Goal: Transaction & Acquisition: Download file/media

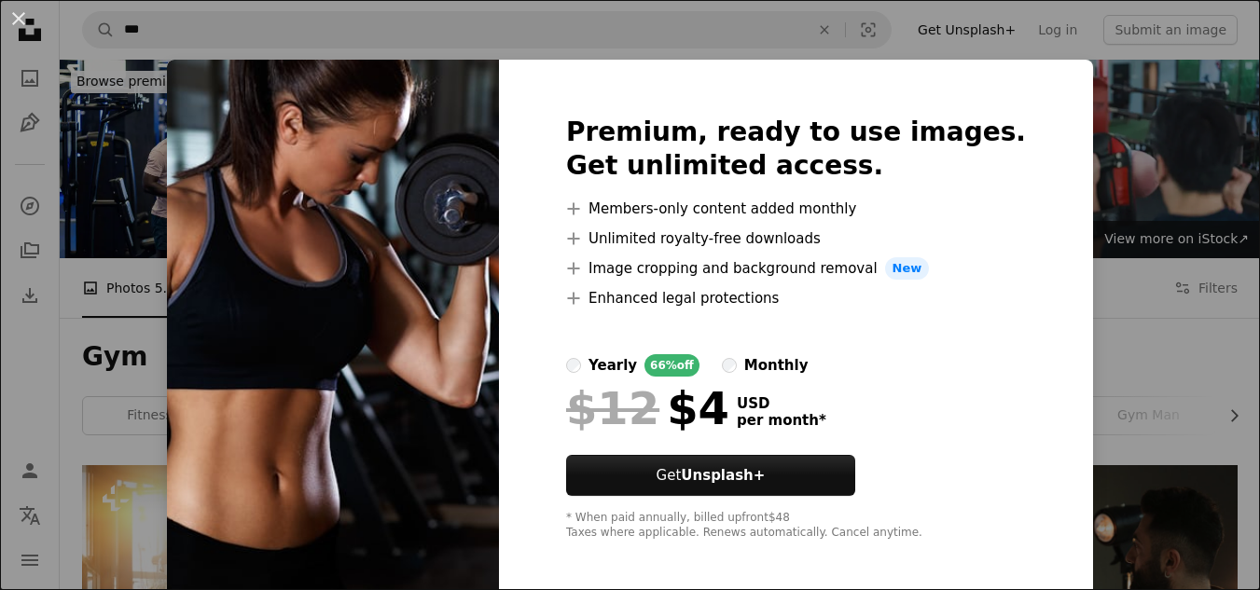
scroll to position [653, 0]
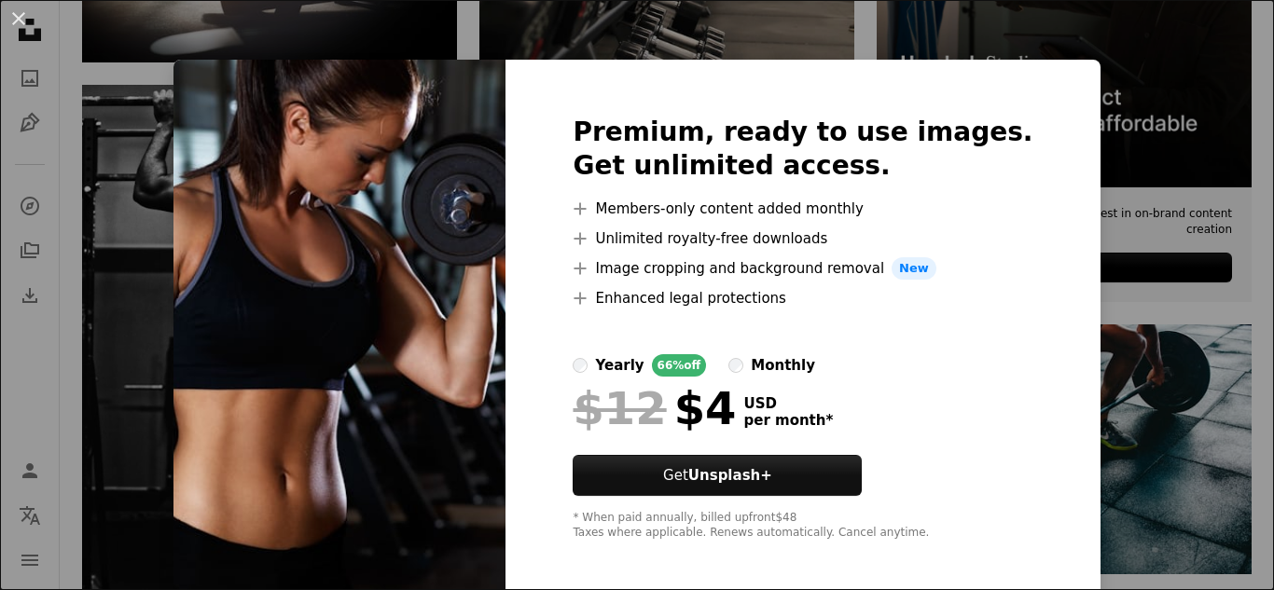
click at [76, 411] on div "An X shape Premium, ready to use images. Get unlimited access. A plus sign Memb…" at bounding box center [637, 295] width 1274 height 590
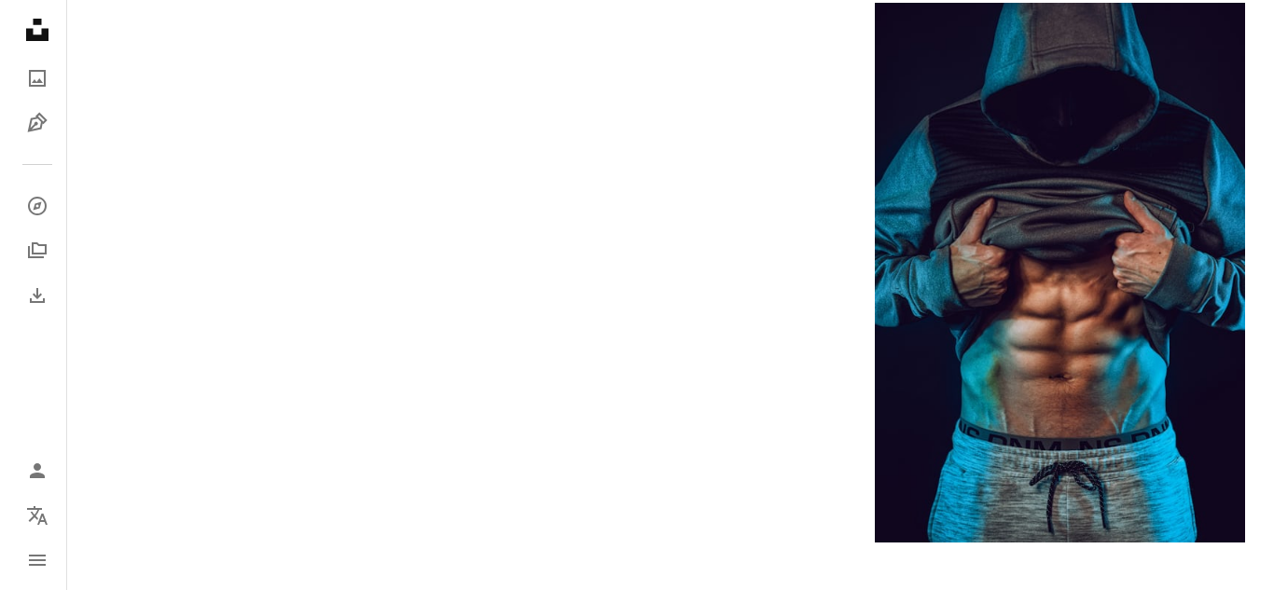
scroll to position [2892, 0]
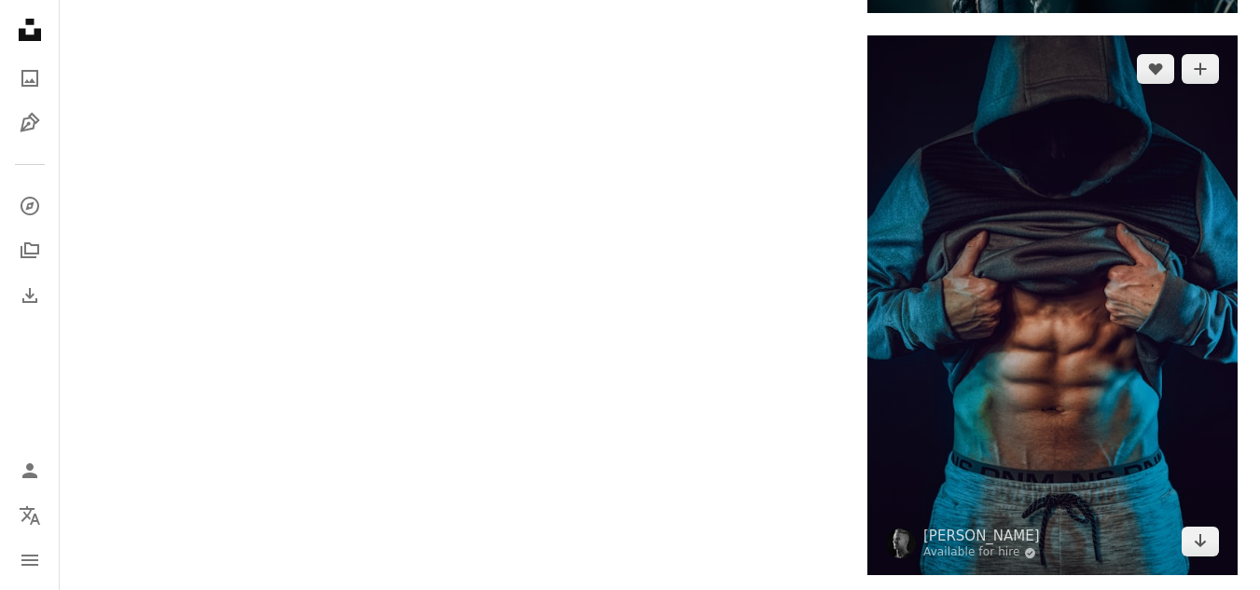
click at [1147, 327] on img at bounding box center [1053, 305] width 370 height 541
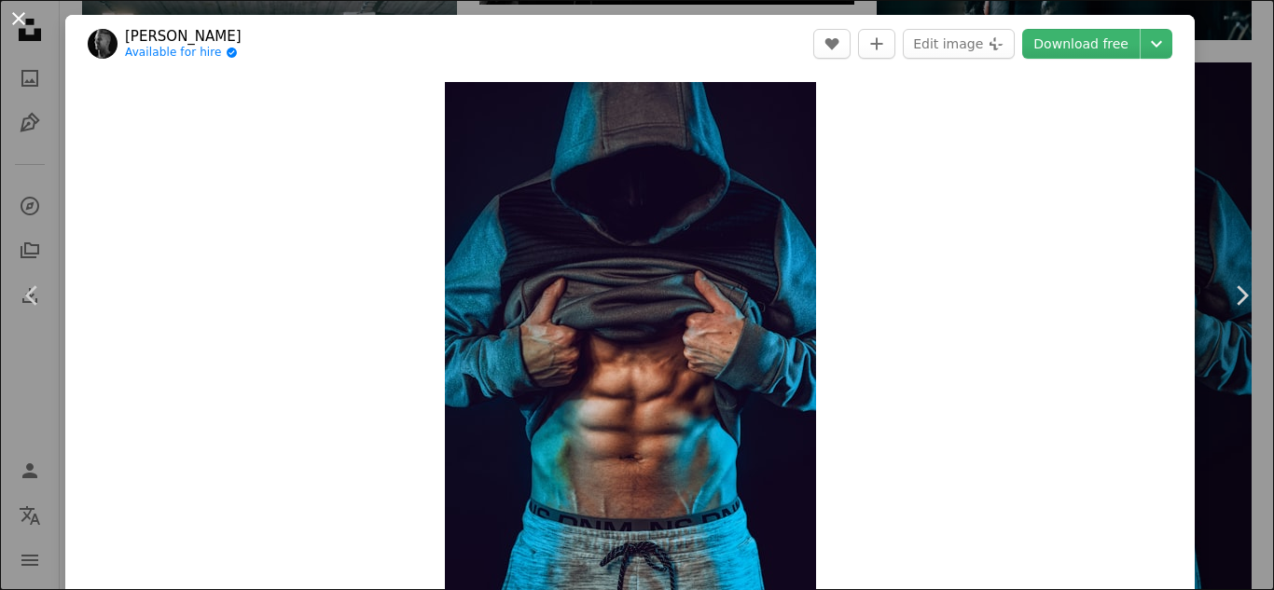
click at [25, 15] on button "An X shape" at bounding box center [18, 18] width 22 height 22
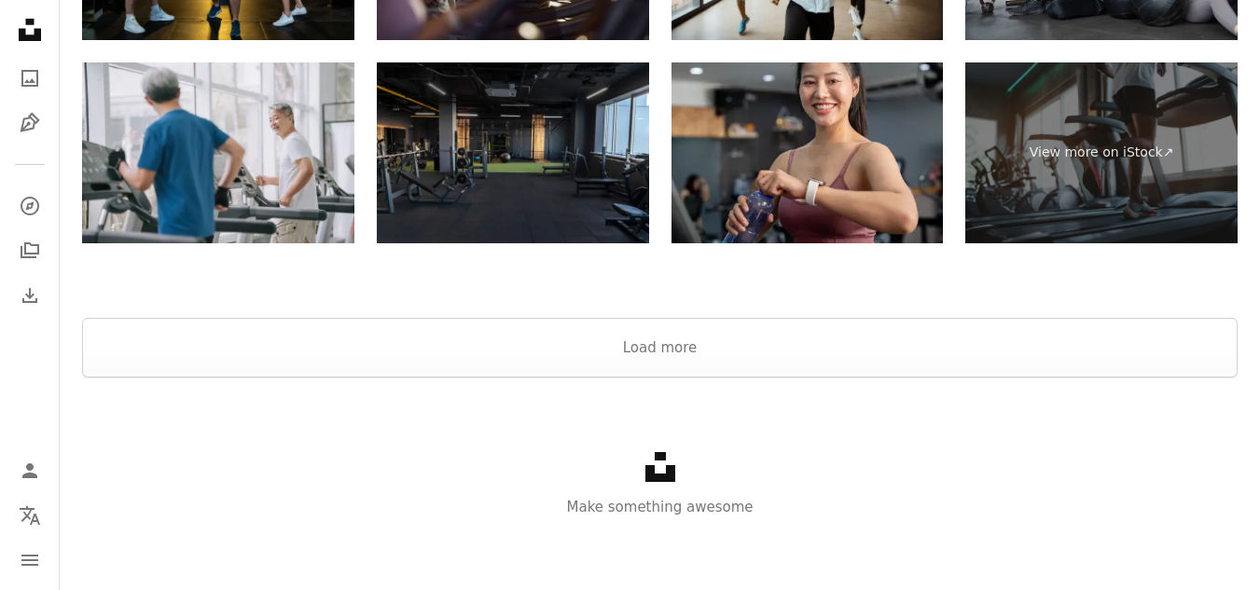
scroll to position [6152, 0]
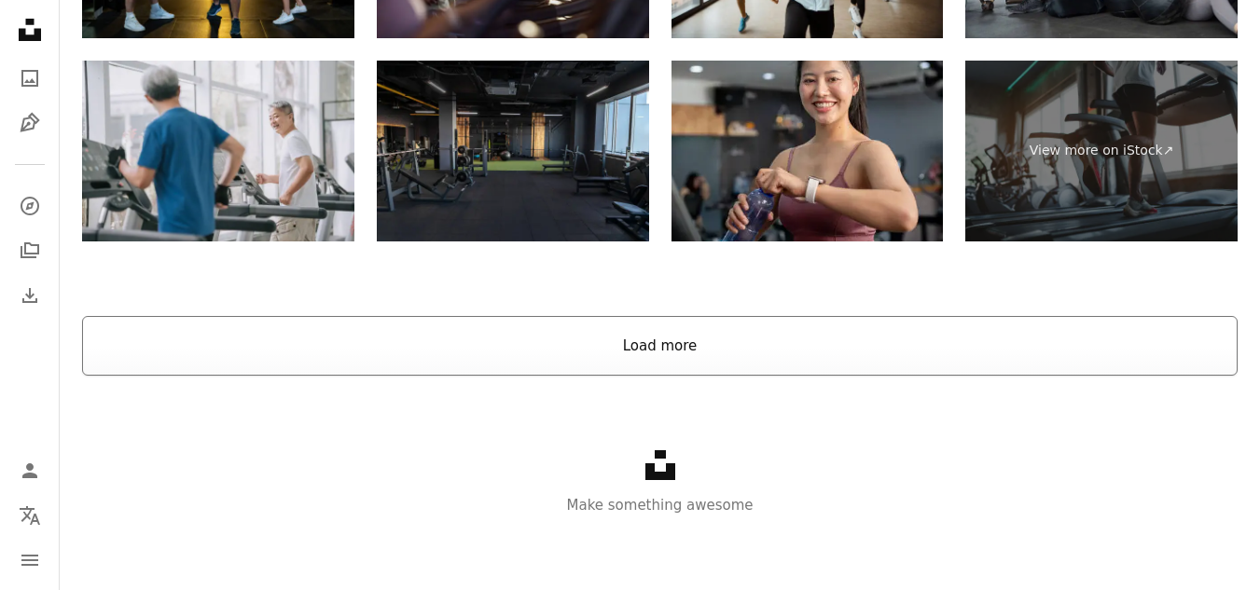
click at [690, 356] on button "Load more" at bounding box center [660, 346] width 1156 height 60
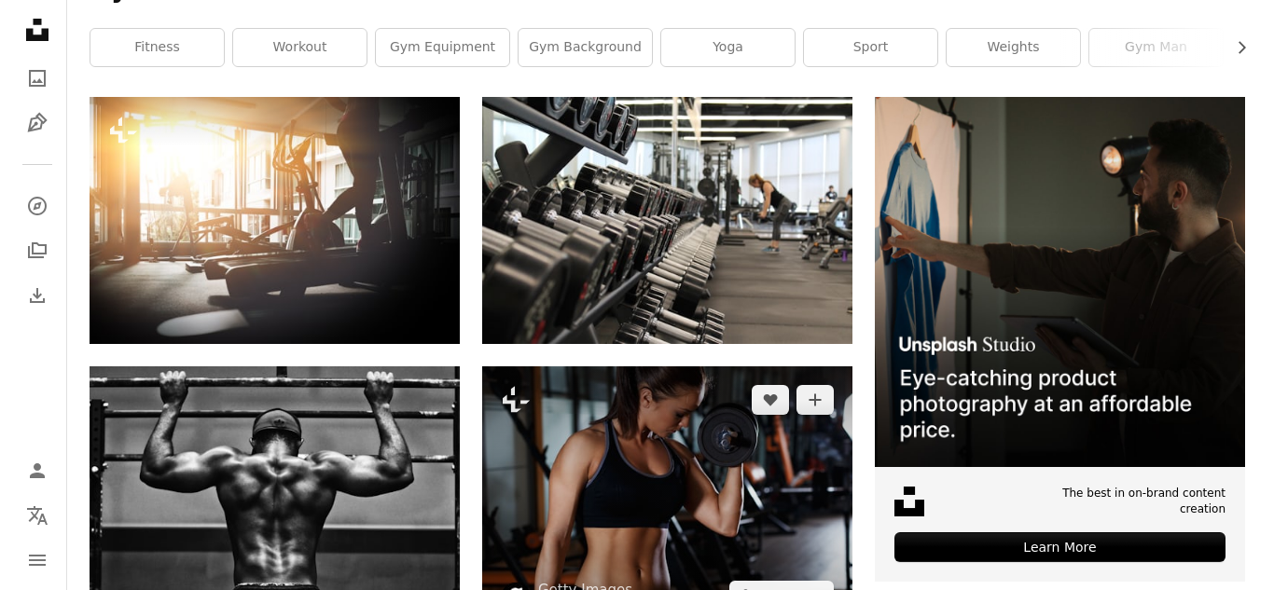
scroll to position [0, 0]
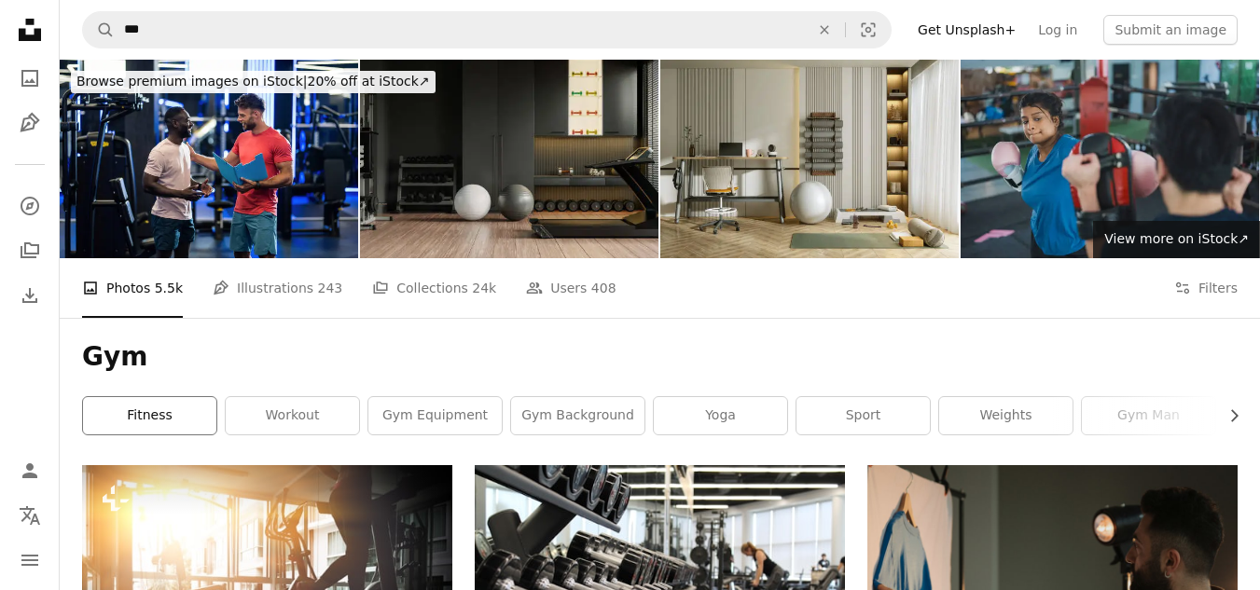
click at [187, 422] on link "fitness" at bounding box center [149, 415] width 133 height 37
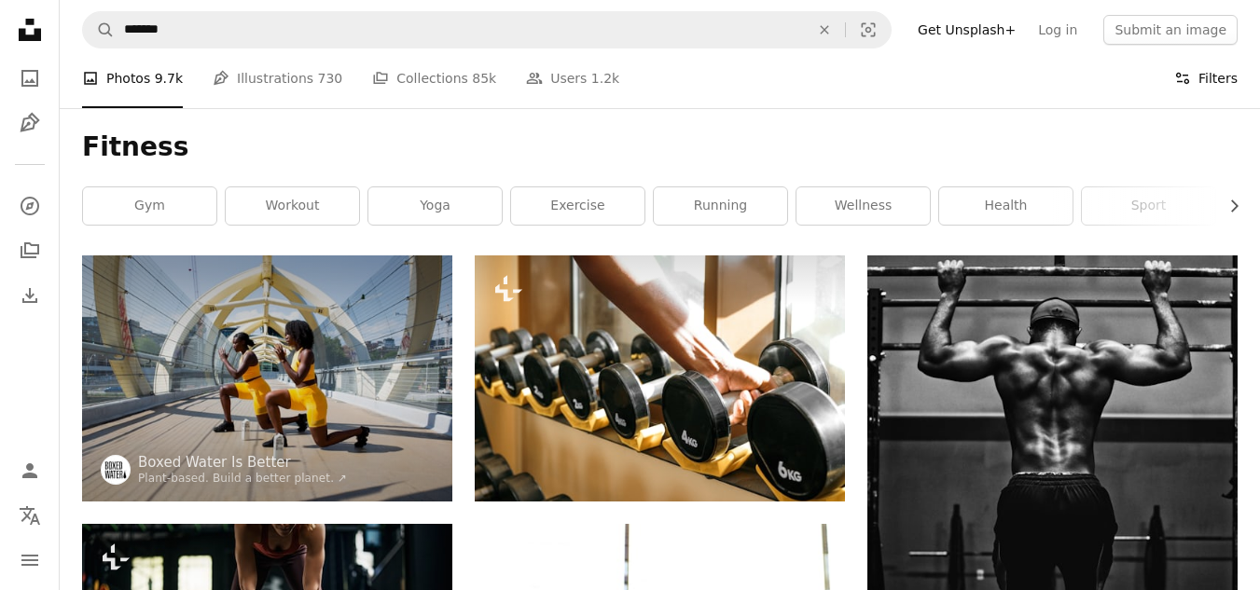
click at [1200, 82] on button "Filters Filters" at bounding box center [1205, 79] width 63 height 60
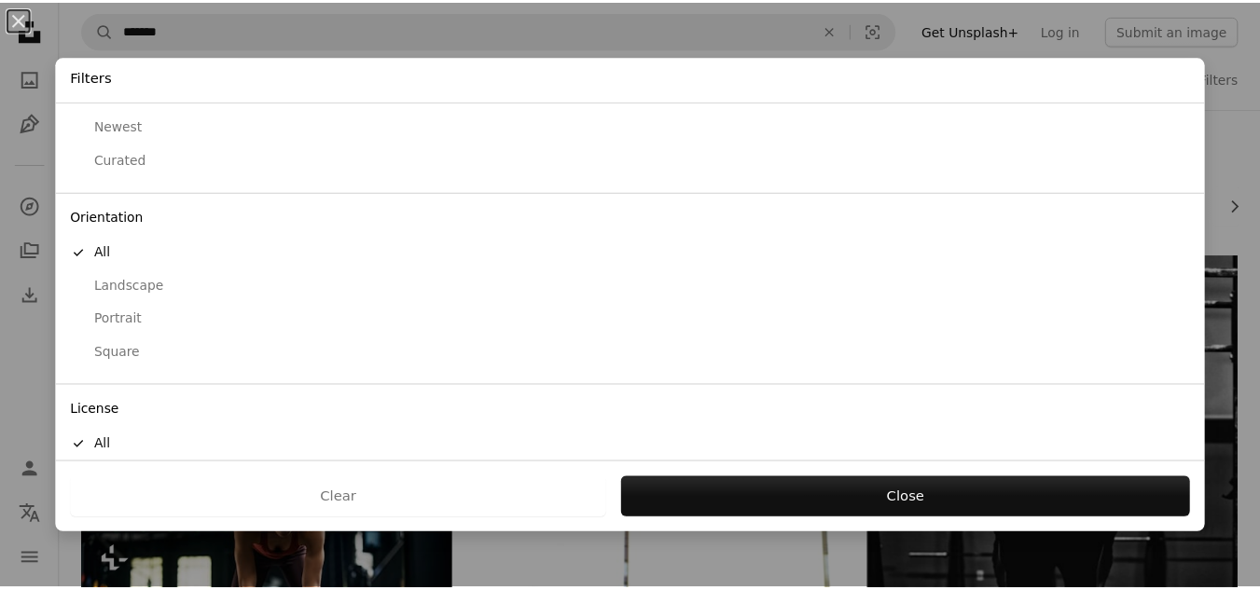
scroll to position [150, 0]
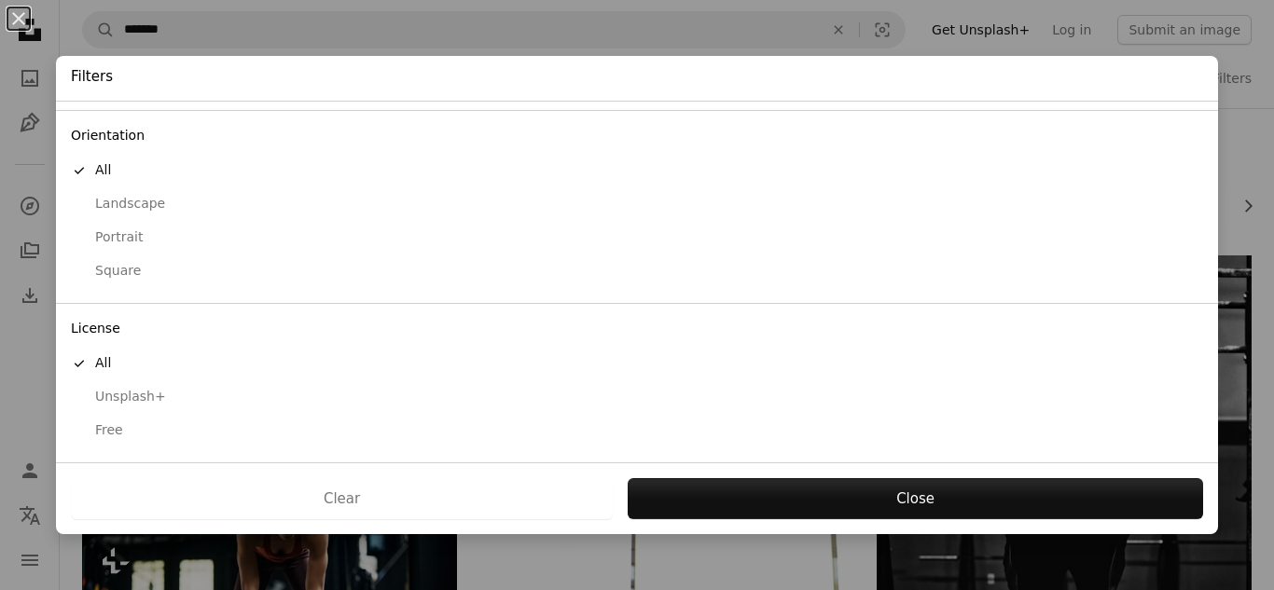
click at [137, 435] on div "Free" at bounding box center [637, 431] width 1132 height 19
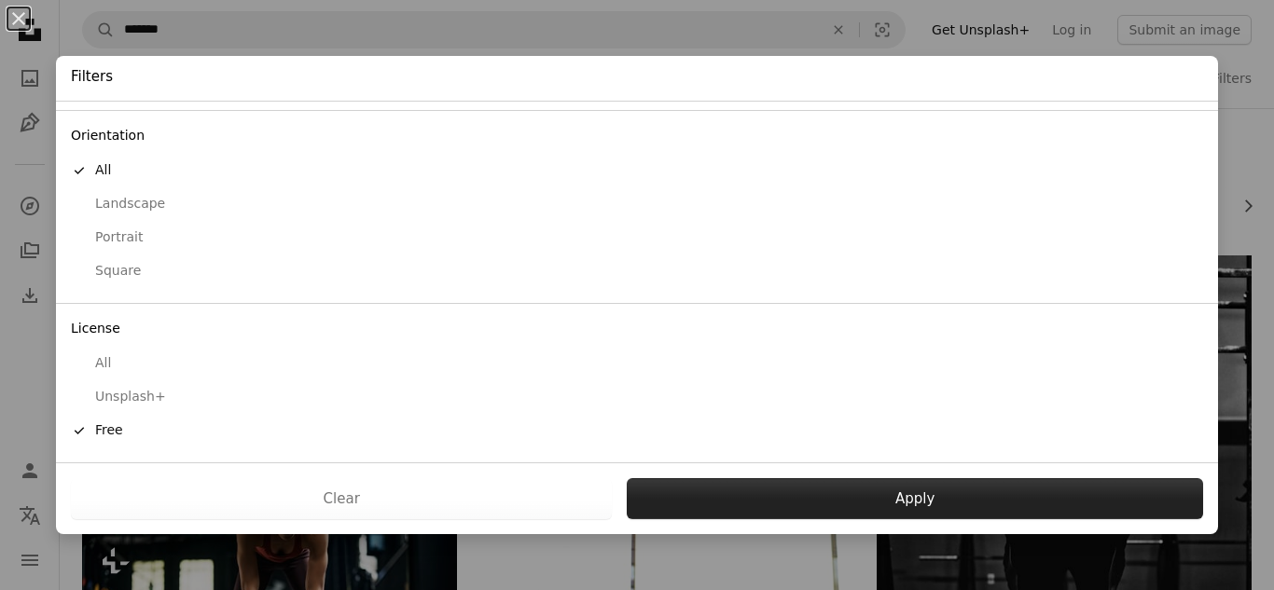
click at [882, 517] on button "Apply" at bounding box center [915, 499] width 576 height 41
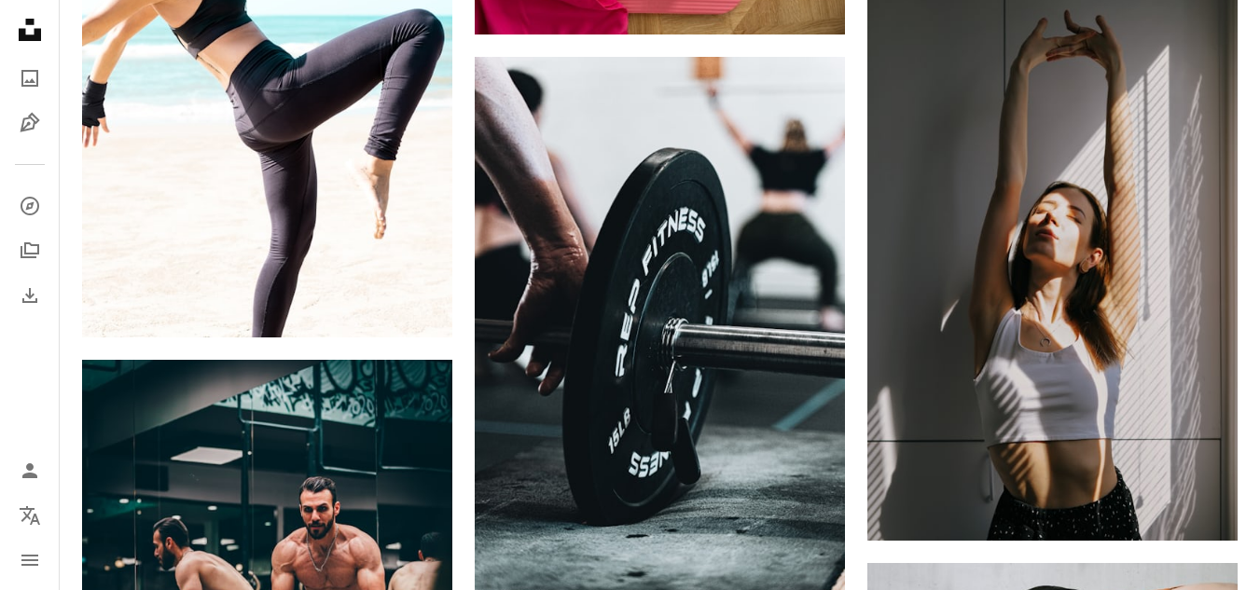
scroll to position [37592, 0]
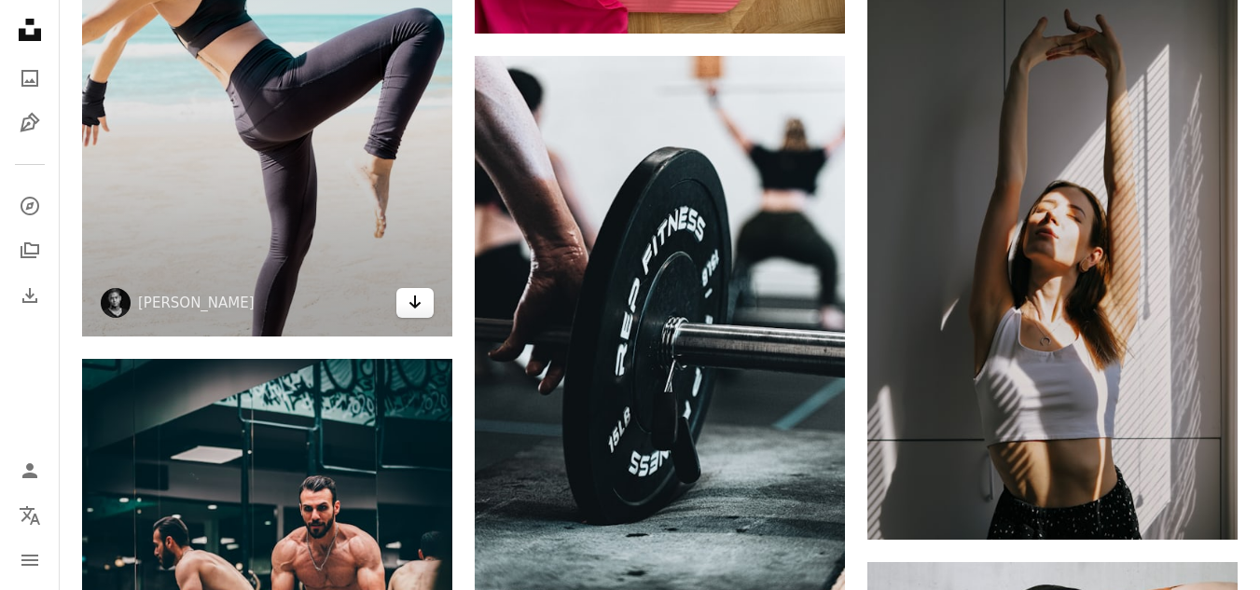
click at [414, 296] on icon "Download" at bounding box center [415, 302] width 12 height 13
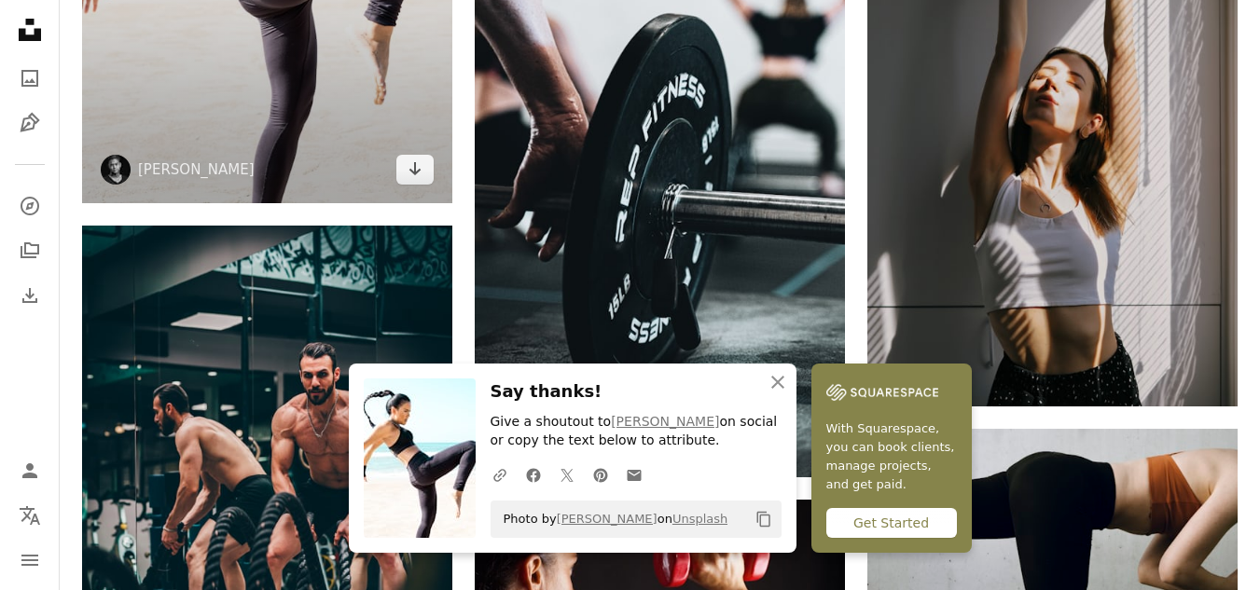
scroll to position [37965, 0]
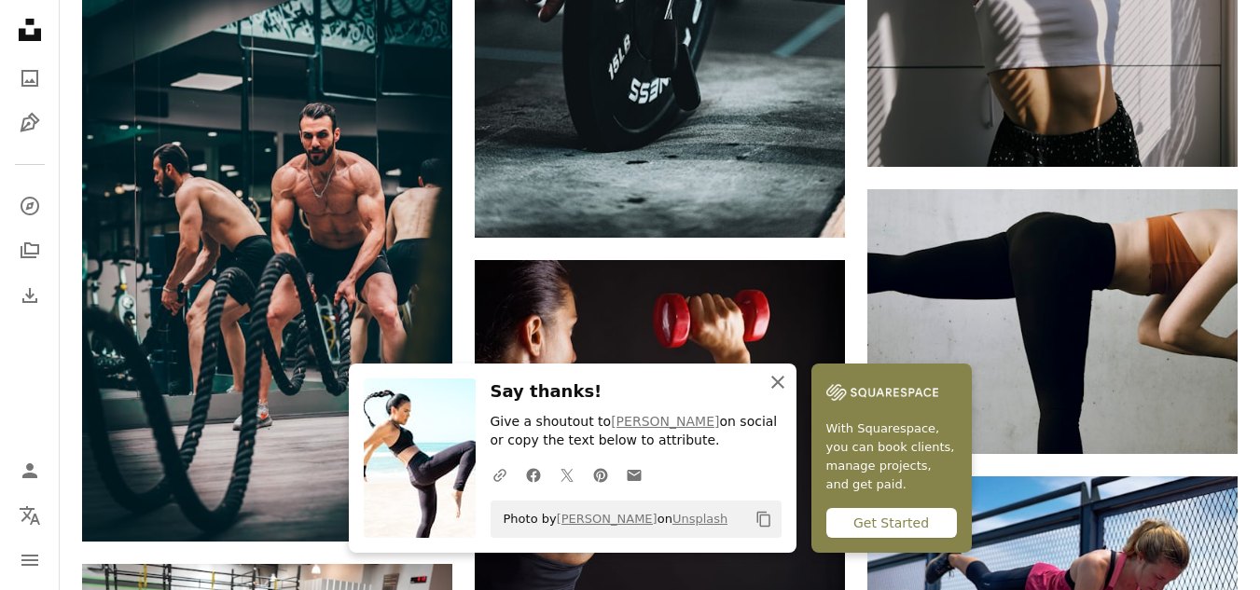
click at [779, 380] on icon "button" at bounding box center [777, 382] width 13 height 13
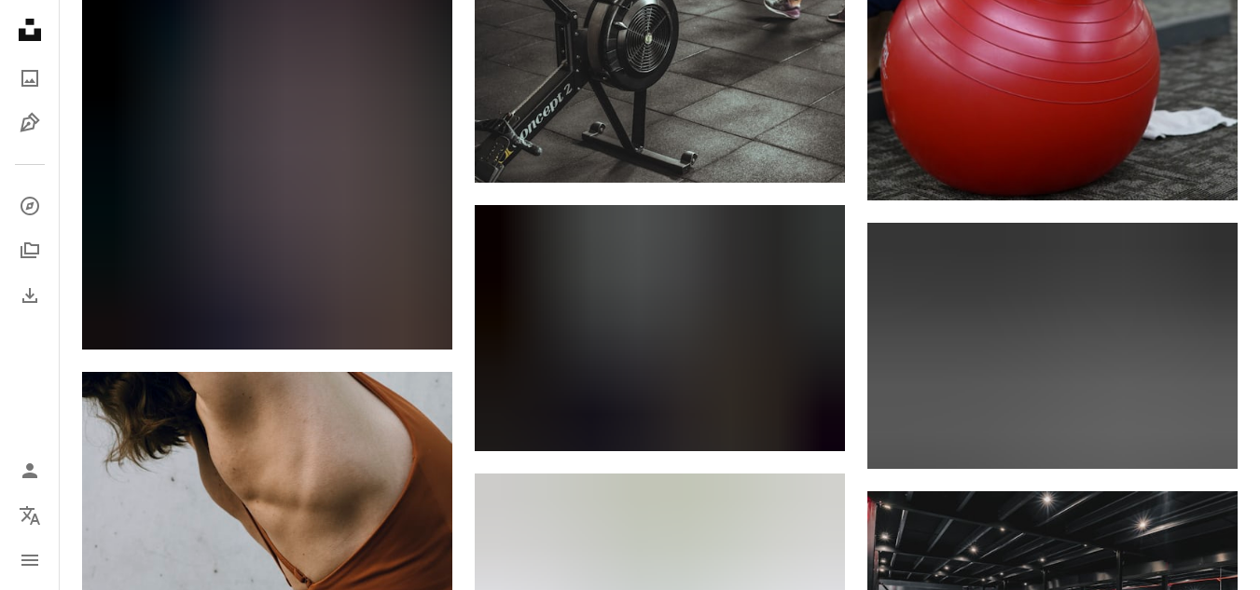
scroll to position [51024, 0]
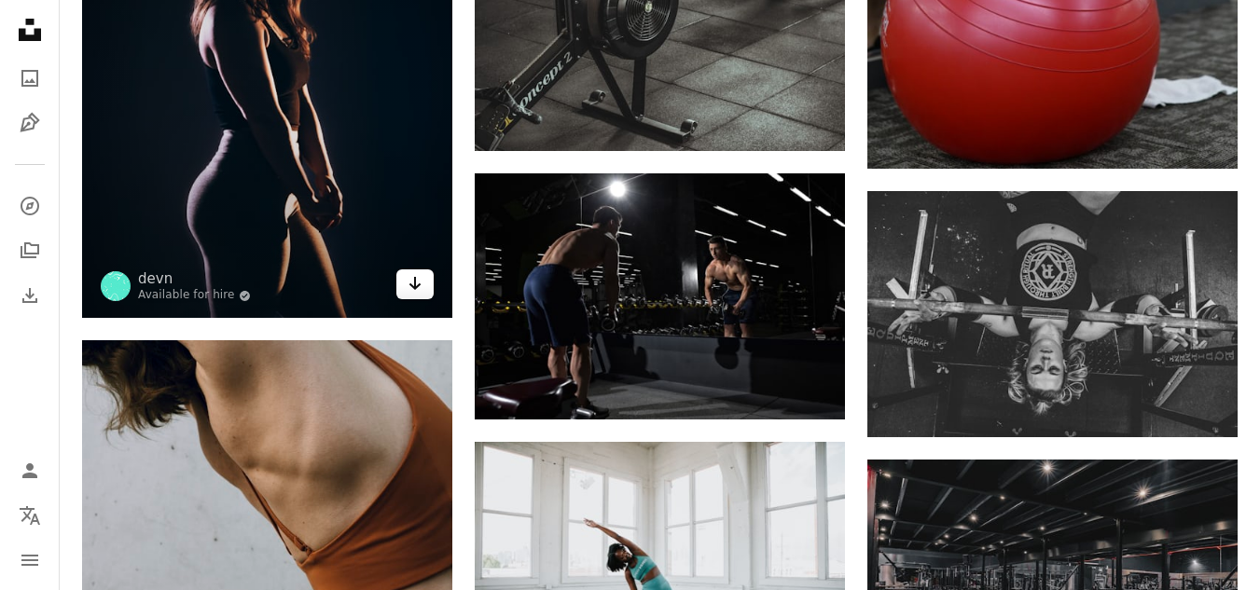
click at [421, 287] on link "Arrow pointing down" at bounding box center [414, 285] width 37 height 30
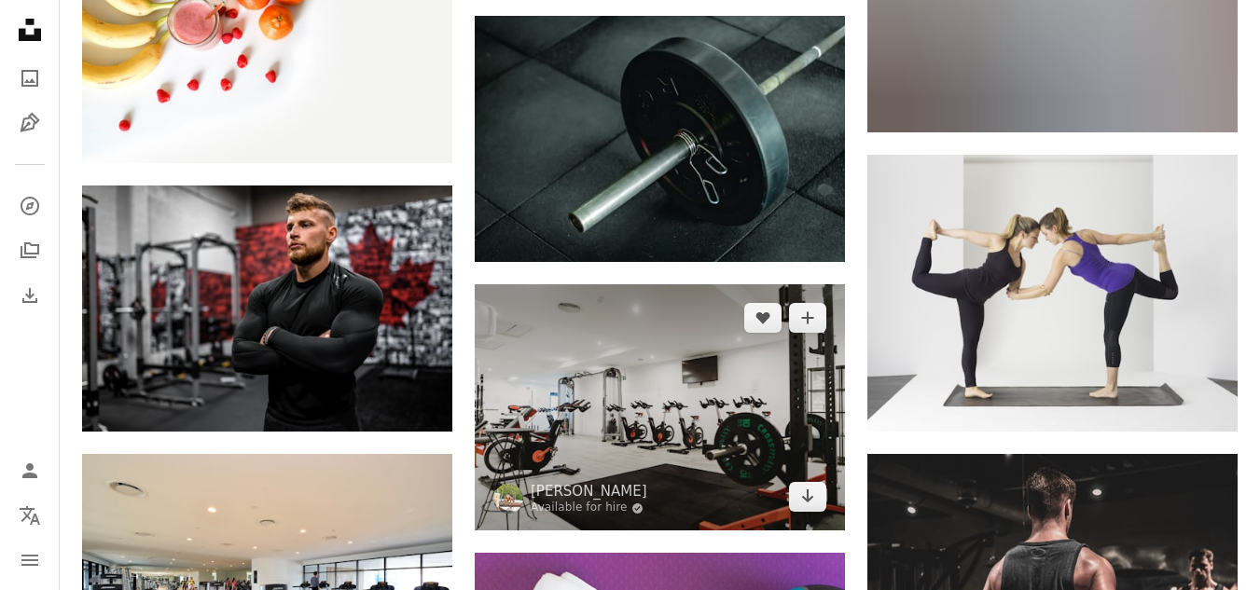
scroll to position [60166, 0]
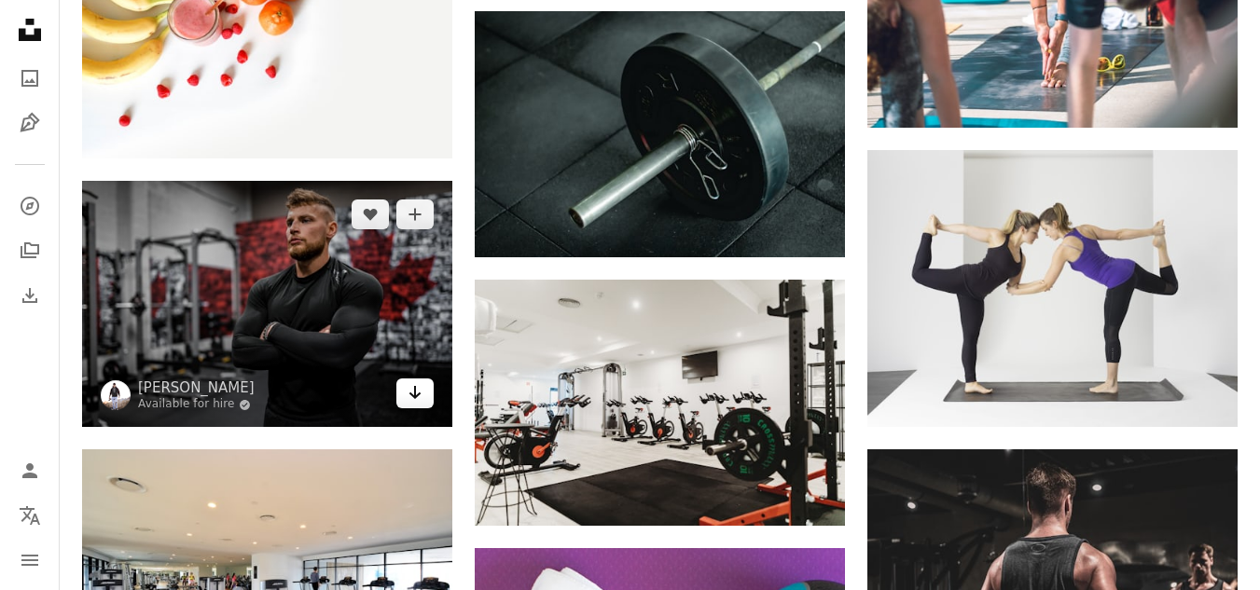
click at [409, 382] on icon "Arrow pointing down" at bounding box center [415, 393] width 15 height 22
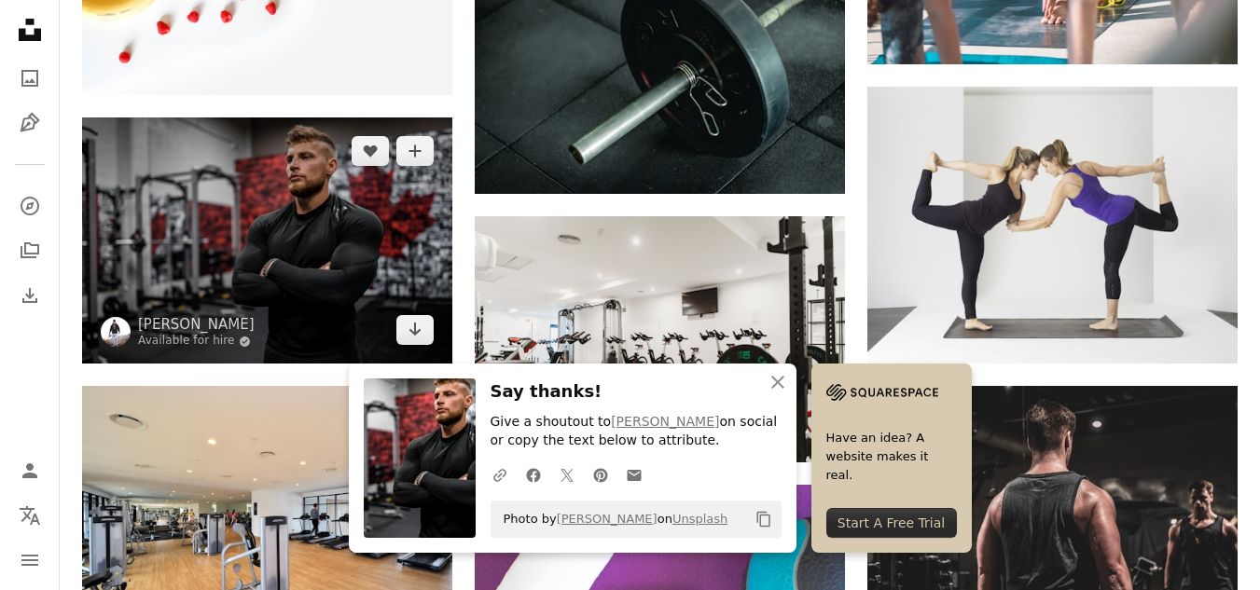
scroll to position [60539, 0]
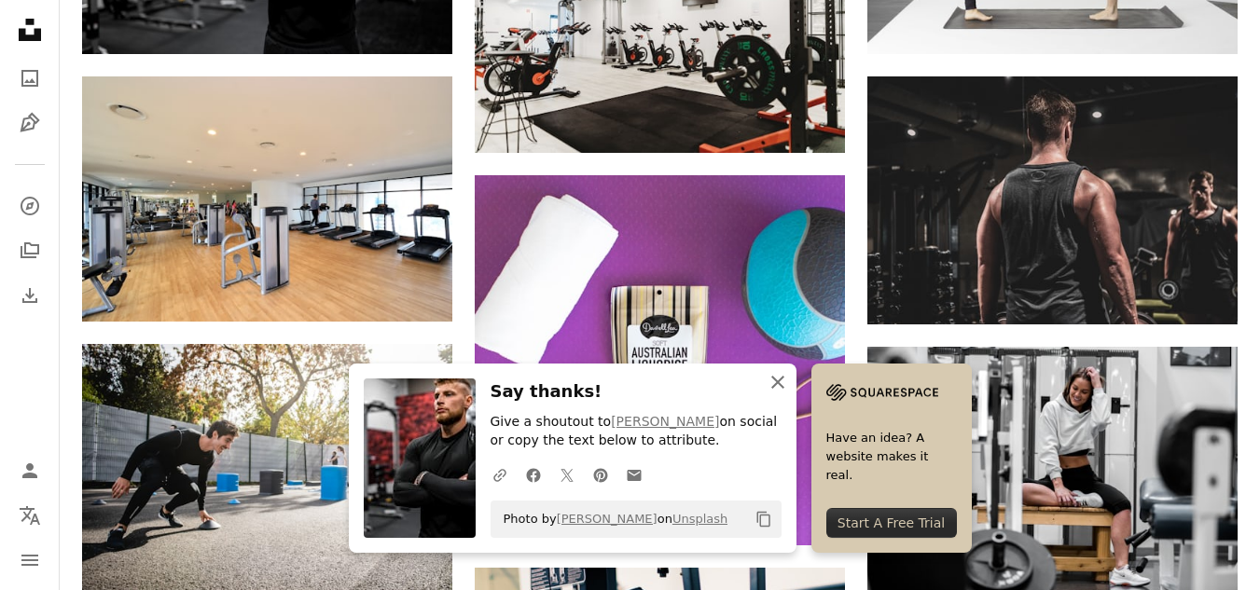
click at [774, 383] on icon "An X shape" at bounding box center [778, 382] width 22 height 22
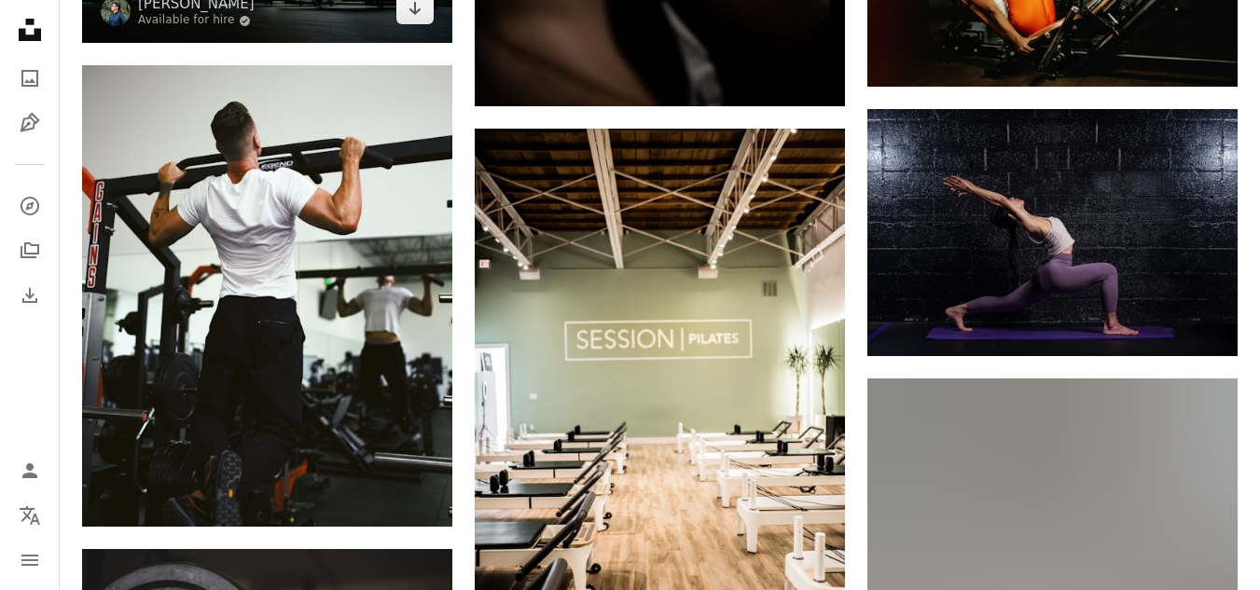
scroll to position [63524, 0]
